Goal: Find specific page/section: Find specific page/section

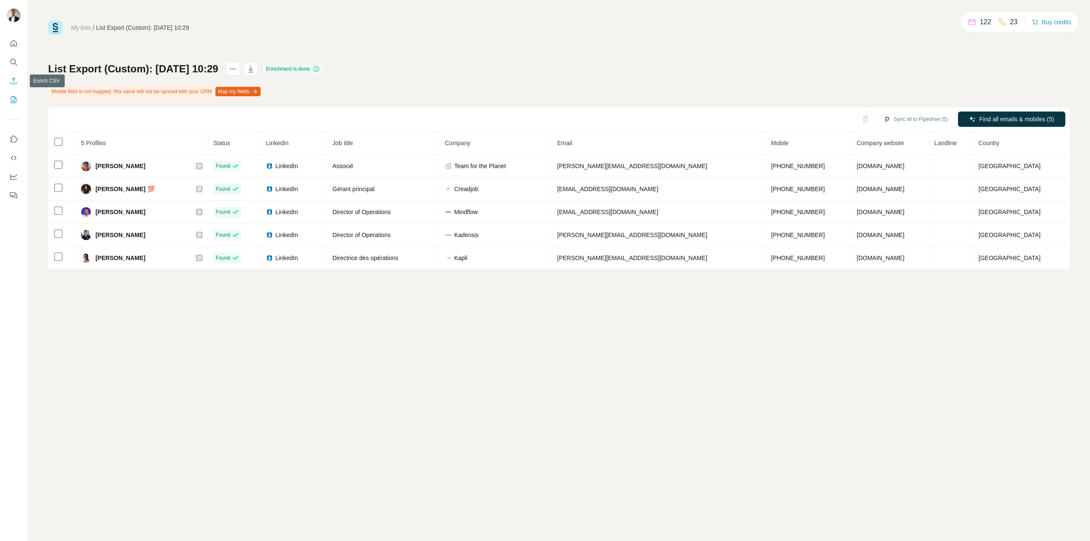
click at [18, 79] on button "Enrich CSV" at bounding box center [14, 80] width 14 height 15
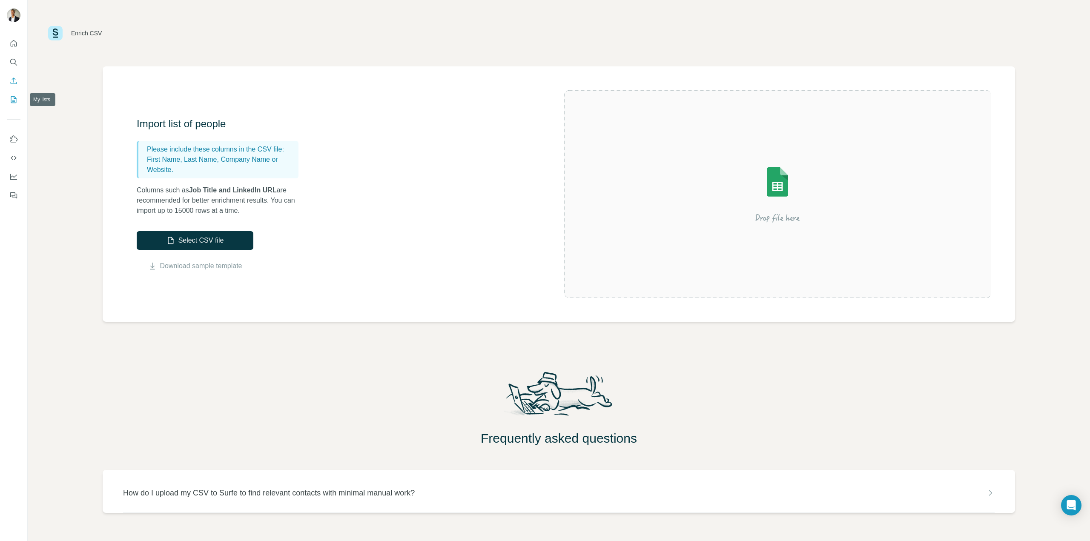
click at [12, 101] on icon "My lists" at bounding box center [13, 99] width 9 height 9
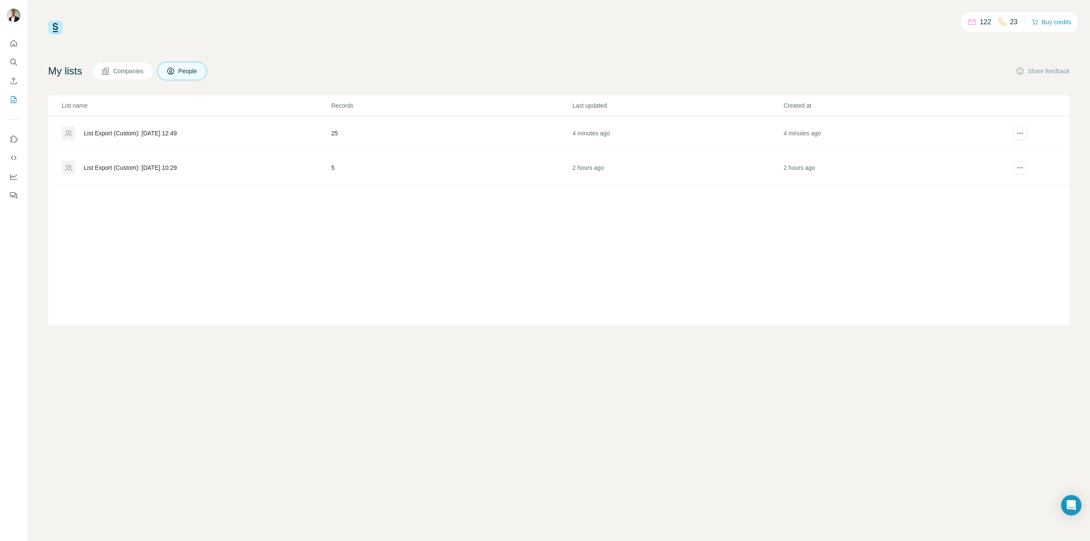
click at [159, 133] on div "List Export (Custom): [DATE] 12:49" at bounding box center [130, 133] width 93 height 9
